Goal: Obtain resource: Download file/media

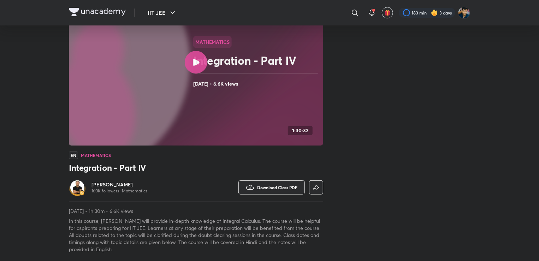
scroll to position [71, 0]
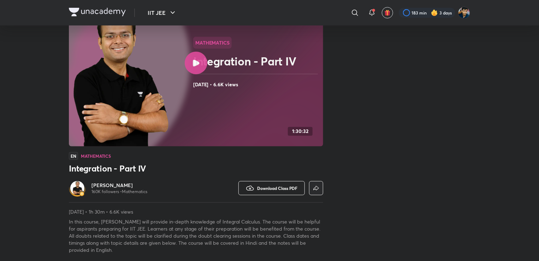
click at [256, 185] on button "Download Class PDF" at bounding box center [272, 188] width 66 height 14
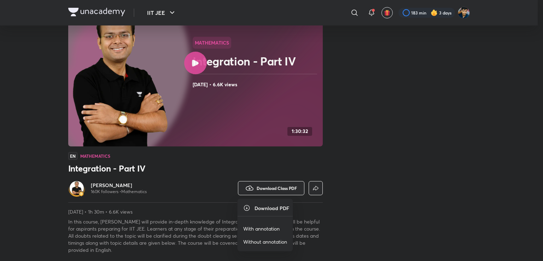
click at [265, 228] on p "With annotation" at bounding box center [261, 228] width 36 height 7
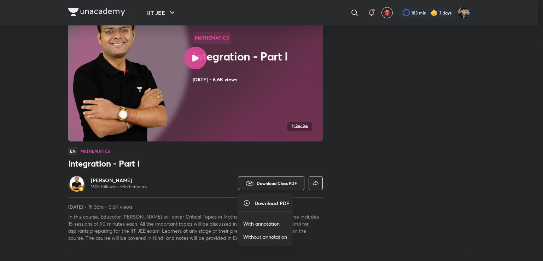
click at [245, 222] on p "With annotation" at bounding box center [261, 223] width 36 height 7
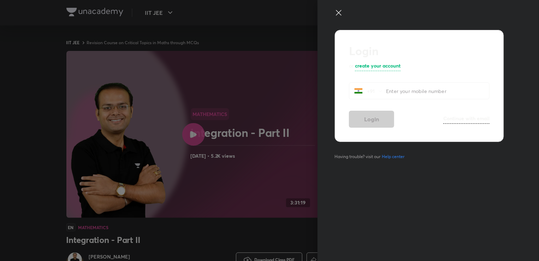
click at [268, 236] on div at bounding box center [269, 130] width 539 height 261
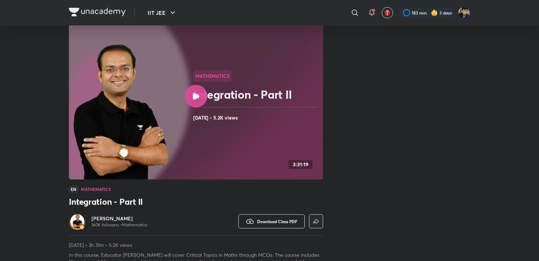
scroll to position [42, 0]
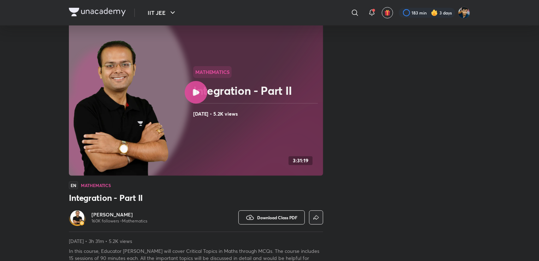
click at [270, 218] on span "Download Class PDF" at bounding box center [277, 218] width 40 height 6
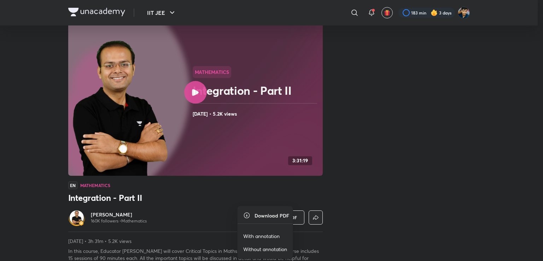
click at [271, 238] on p "With annotation" at bounding box center [261, 235] width 36 height 7
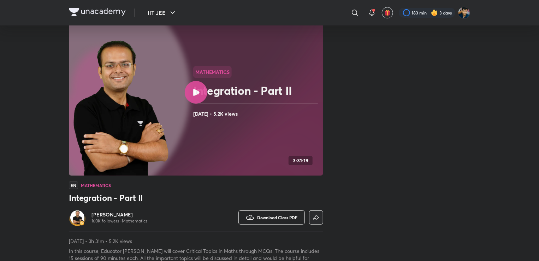
scroll to position [0, 0]
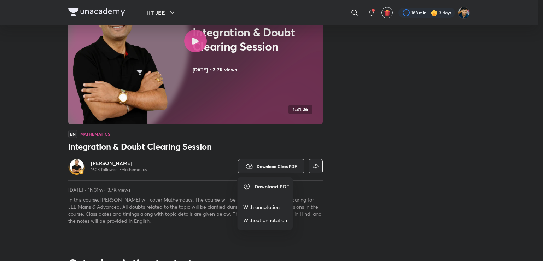
click at [267, 203] on p "With annotation" at bounding box center [261, 206] width 36 height 7
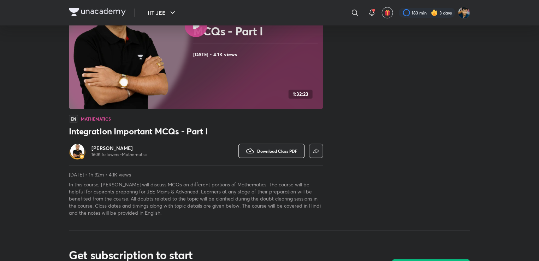
scroll to position [110, 0]
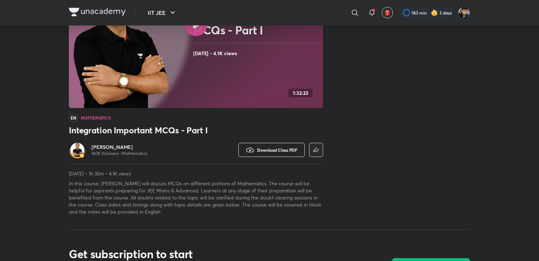
click at [252, 148] on icon "button" at bounding box center [250, 150] width 8 height 8
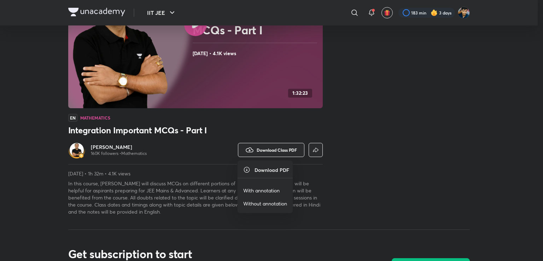
click at [264, 187] on p "With annotation" at bounding box center [261, 190] width 36 height 7
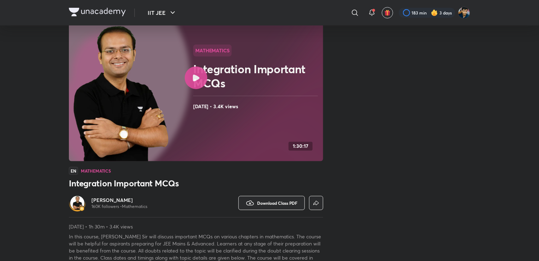
scroll to position [61, 0]
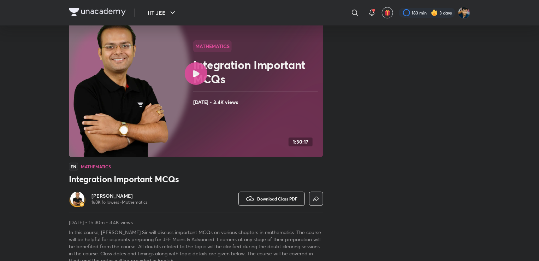
click at [272, 197] on span "Download Class PDF" at bounding box center [277, 199] width 40 height 6
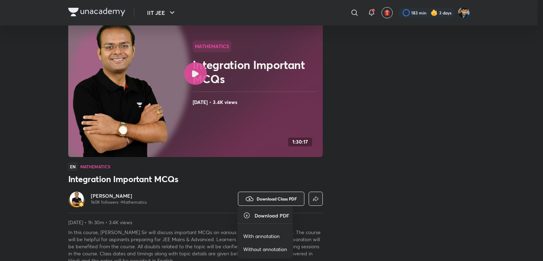
click at [265, 235] on p "With annotation" at bounding box center [261, 235] width 36 height 7
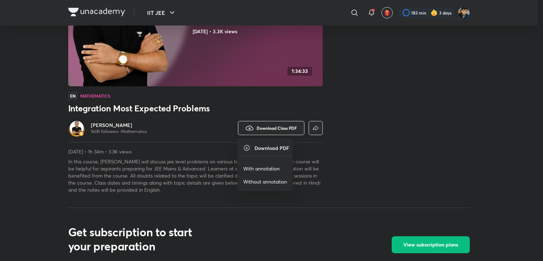
click at [274, 169] on p "With annotation" at bounding box center [261, 168] width 36 height 7
